Goal: Navigation & Orientation: Find specific page/section

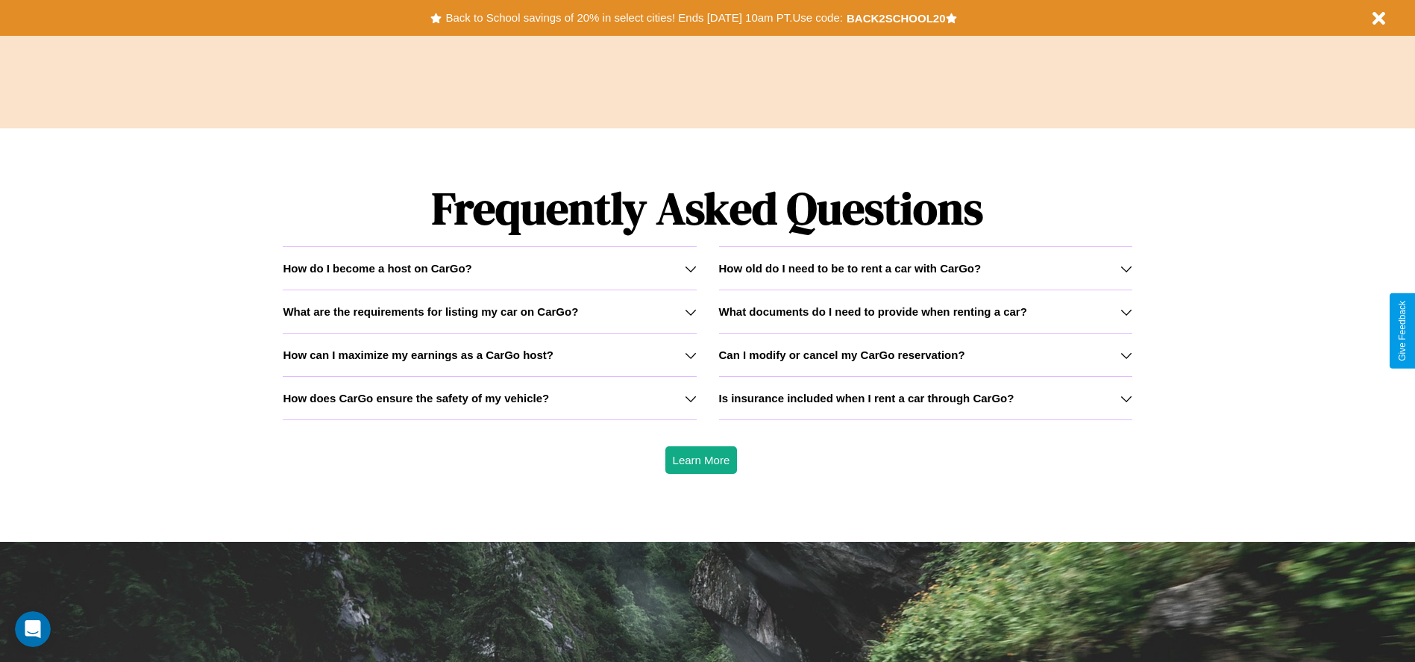
scroll to position [2141, 0]
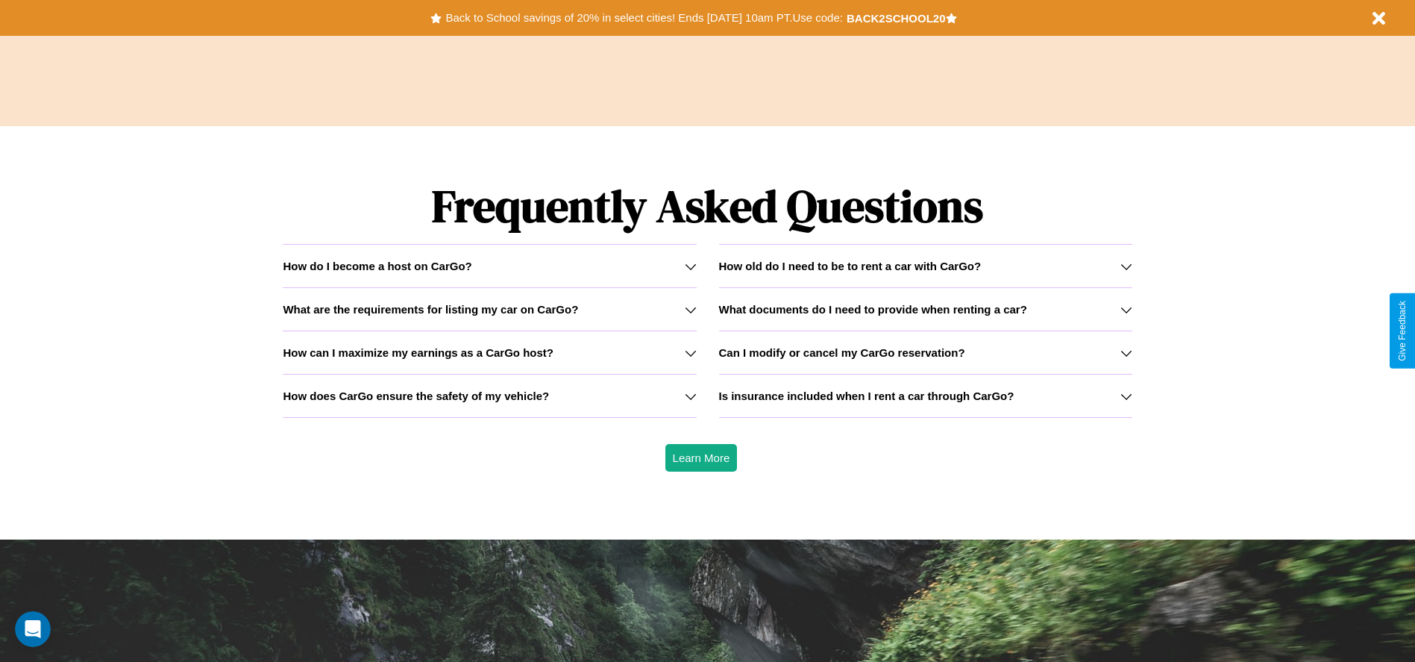
click at [690, 395] on icon at bounding box center [691, 396] width 12 height 12
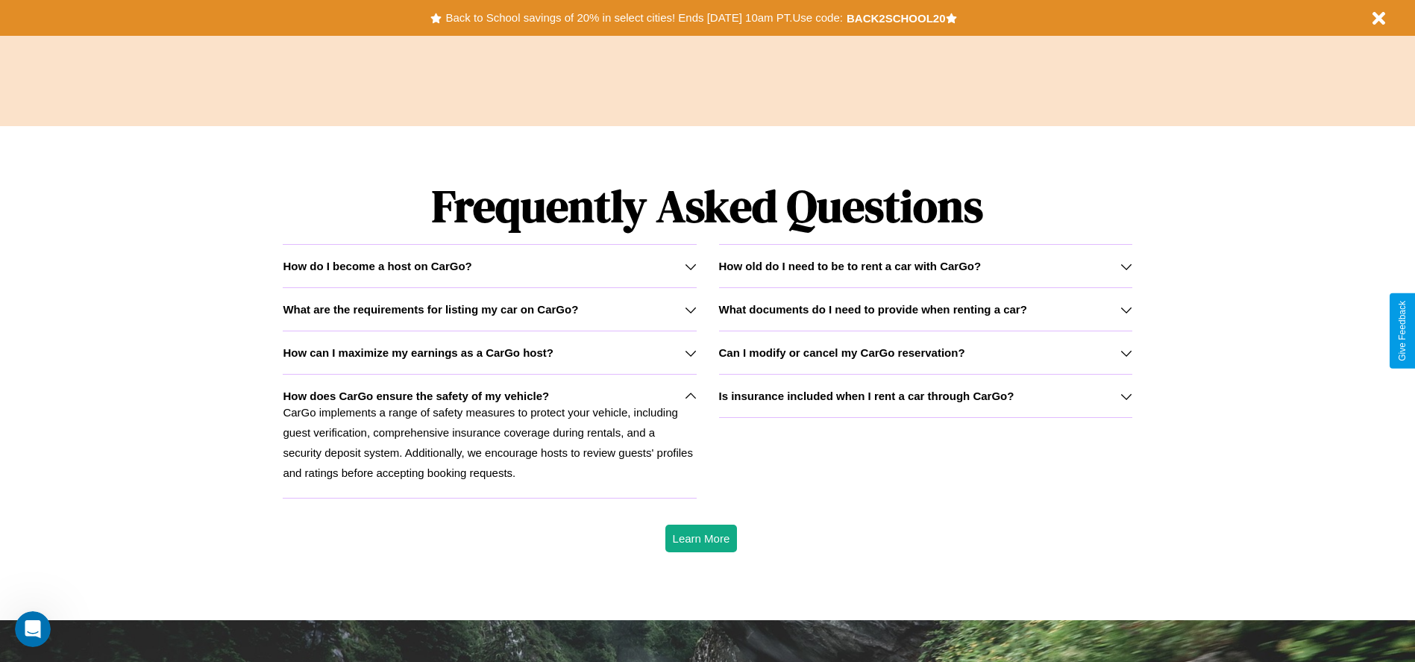
click at [1126, 352] on icon at bounding box center [1127, 353] width 12 height 12
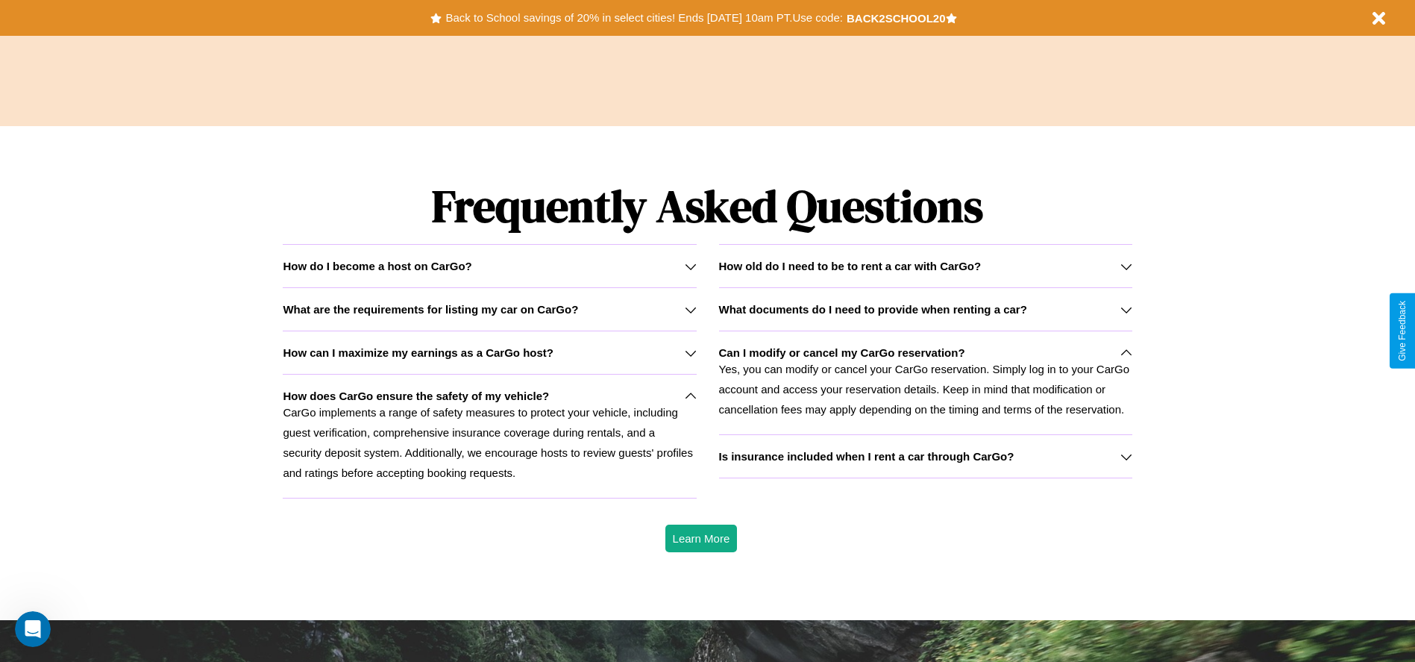
click at [489, 309] on h3 "What are the requirements for listing my car on CarGo?" at bounding box center [430, 309] width 295 height 13
click at [1126, 309] on icon at bounding box center [1127, 310] width 12 height 12
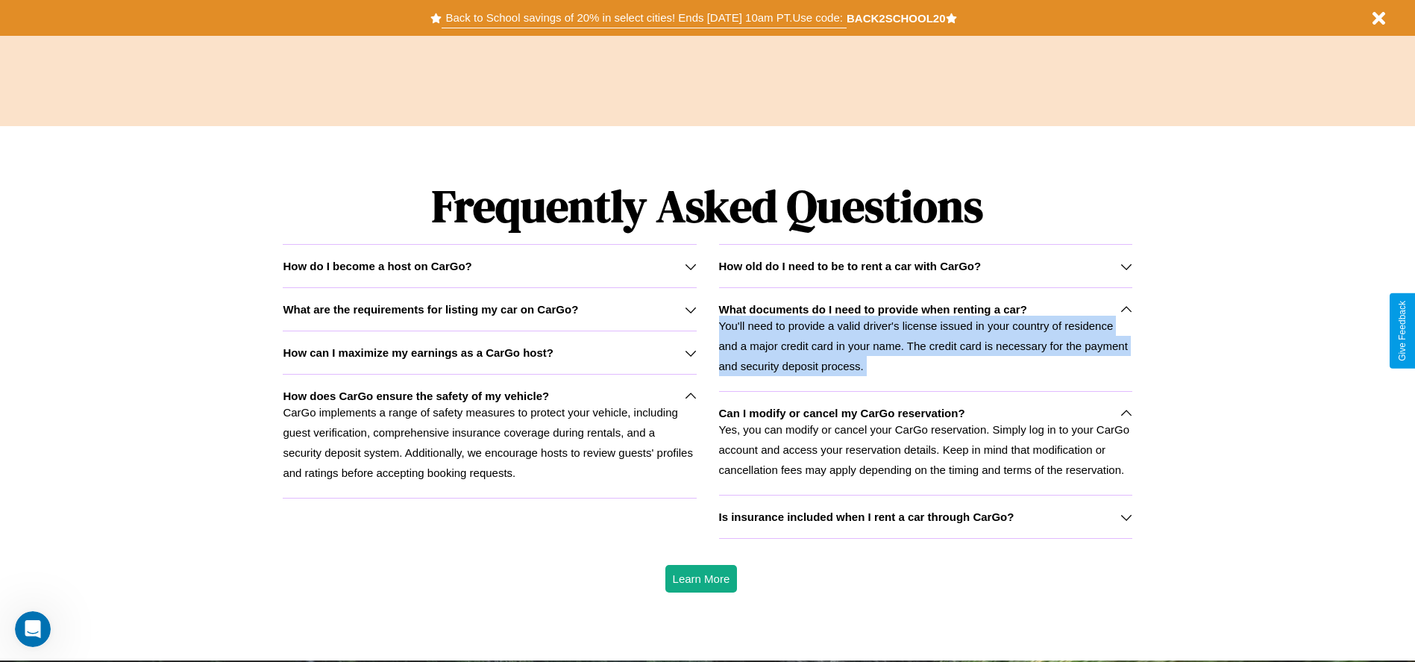
click at [644, 18] on button "Back to School savings of 20% in select cities! Ends [DATE] 10am PT. Use code:" at bounding box center [644, 17] width 404 height 21
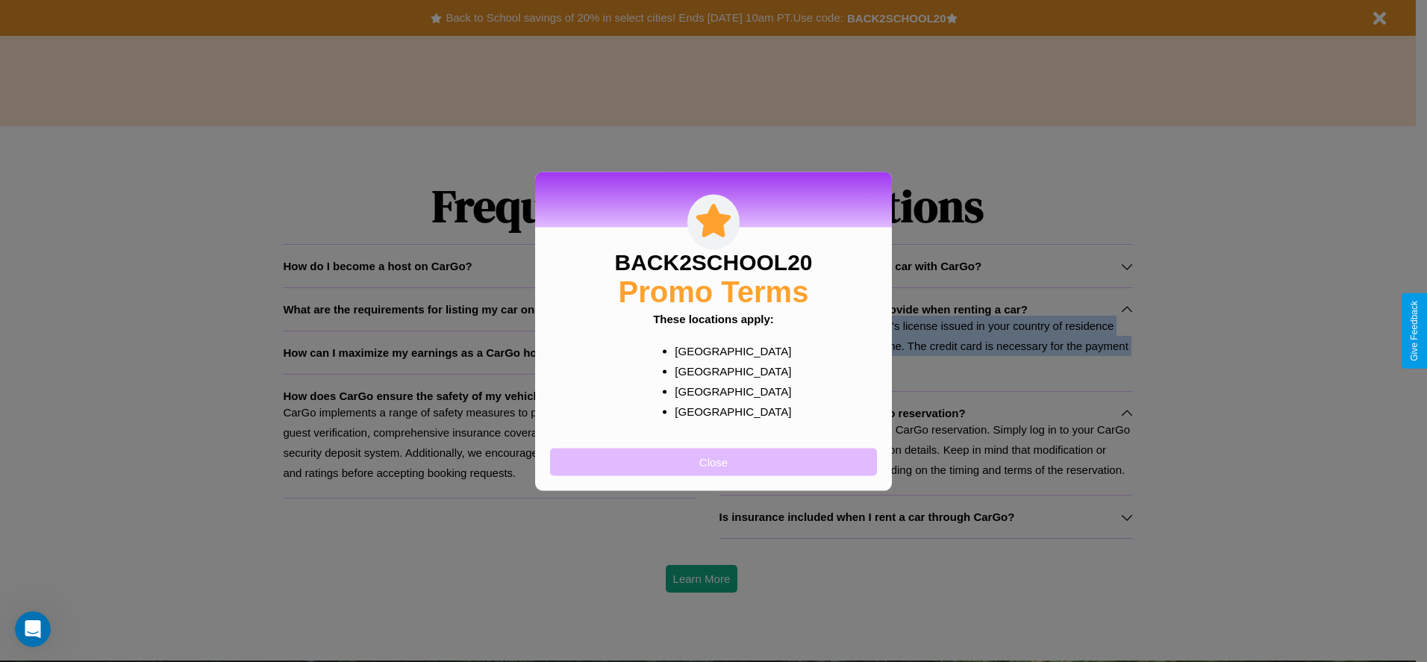
click at [713, 461] on button "Close" at bounding box center [713, 462] width 327 height 28
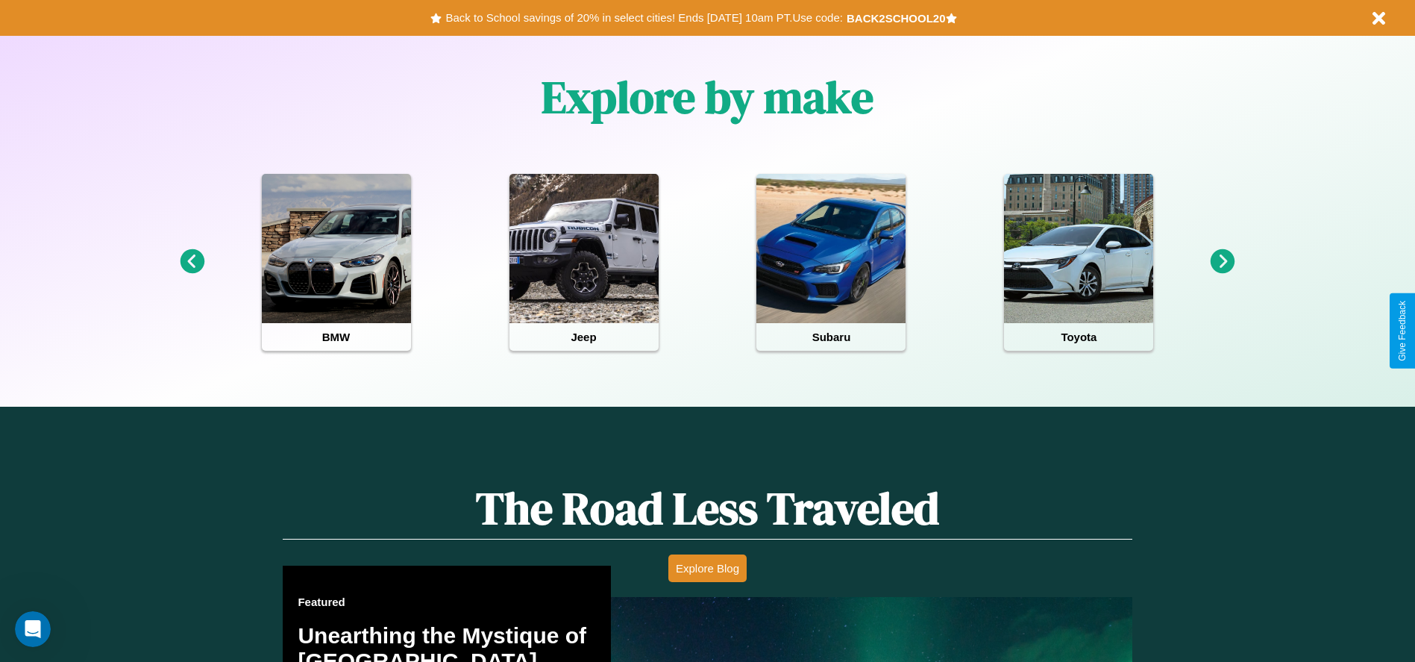
scroll to position [0, 0]
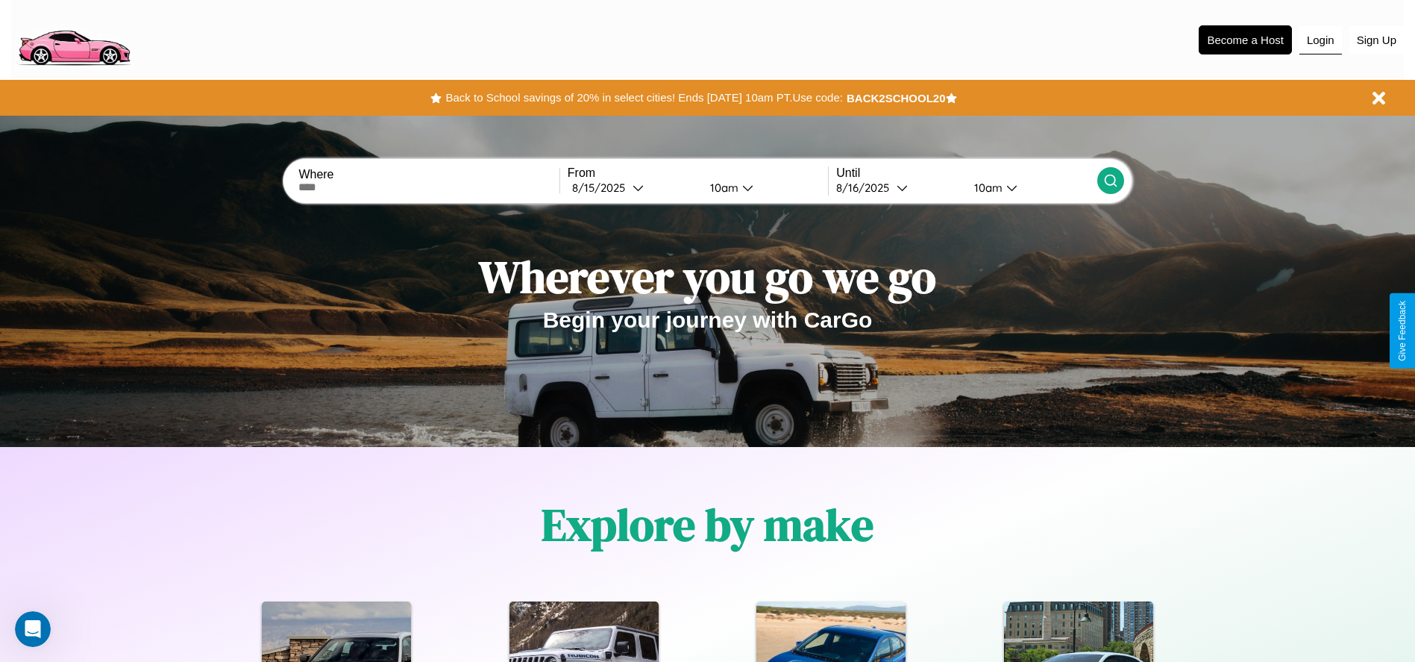
click at [1321, 40] on button "Login" at bounding box center [1321, 40] width 43 height 28
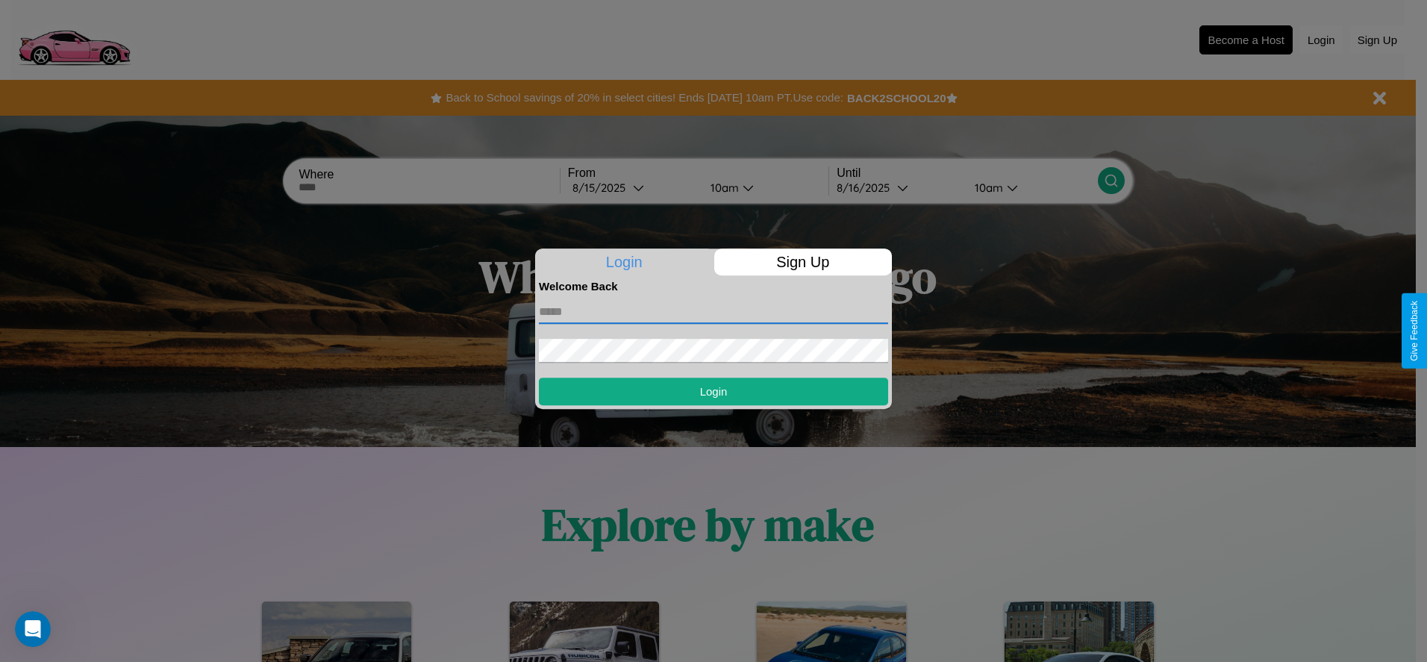
click at [713, 311] on input "text" at bounding box center [713, 312] width 349 height 24
type input "**********"
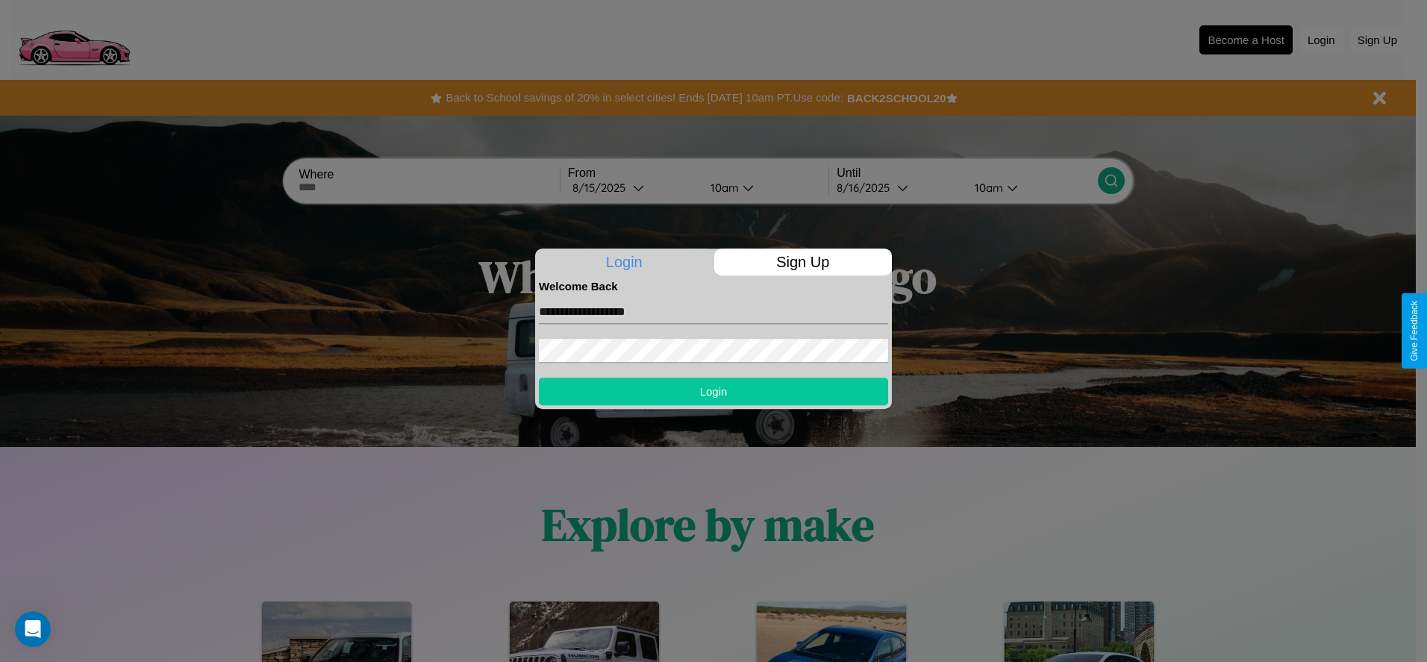
click at [713, 391] on button "Login" at bounding box center [713, 392] width 349 height 28
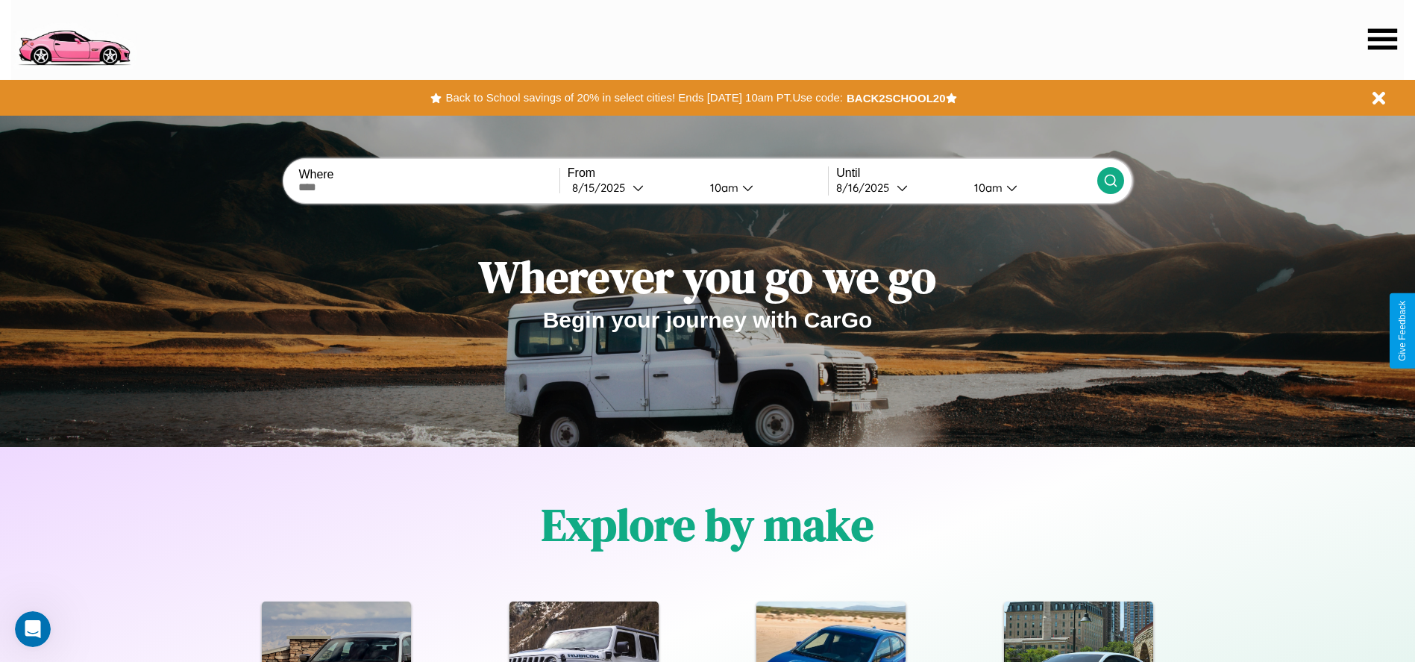
click at [1383, 39] on icon at bounding box center [1382, 38] width 29 height 21
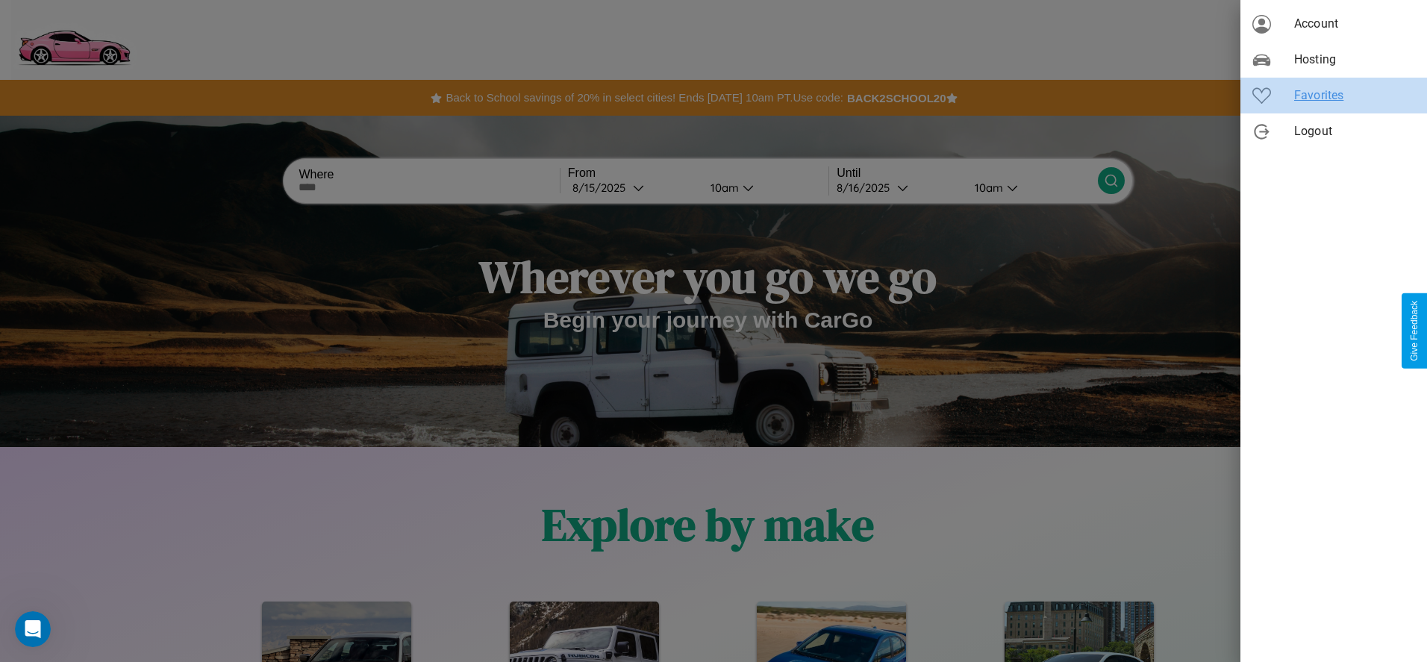
click at [1333, 96] on span "Favorites" at bounding box center [1354, 96] width 121 height 18
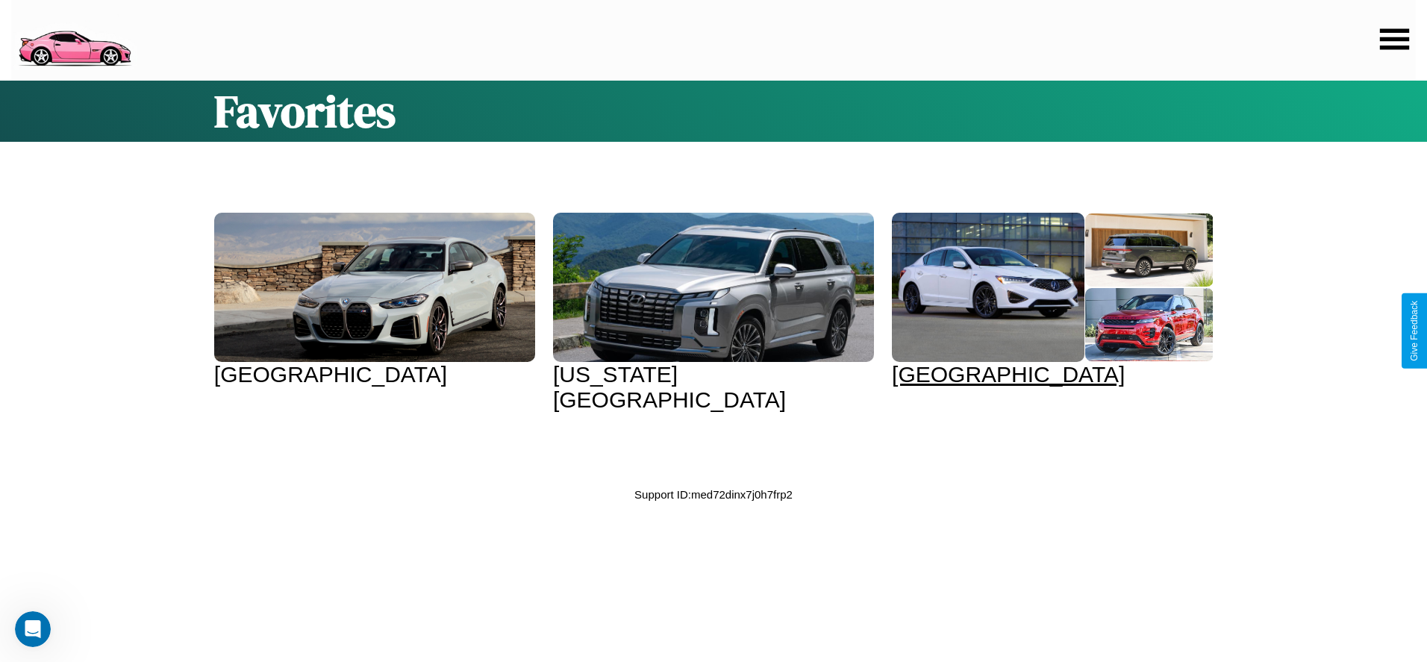
click at [1033, 300] on div at bounding box center [988, 287] width 193 height 149
